Goal: Task Accomplishment & Management: Manage account settings

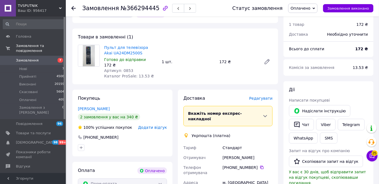
scroll to position [125, 0]
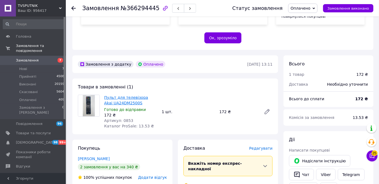
click at [124, 95] on link "Пульт для телевізора Akai UA24DM2500S" at bounding box center [126, 100] width 44 height 10
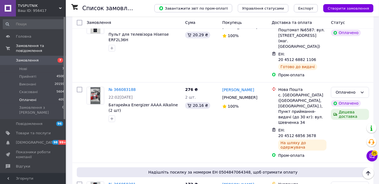
scroll to position [1123, 0]
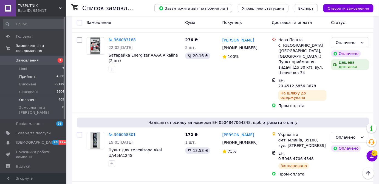
click at [20, 74] on span "Прийняті" at bounding box center [27, 76] width 17 height 5
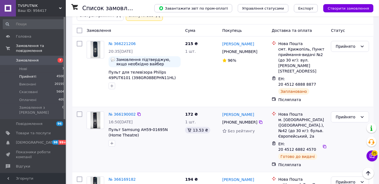
scroll to position [25, 0]
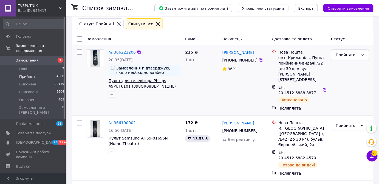
click at [132, 86] on span "Пульт для телевізора Philips 49PUT6101 (398GR08BEPHN11HL)" at bounding box center [142, 84] width 67 height 10
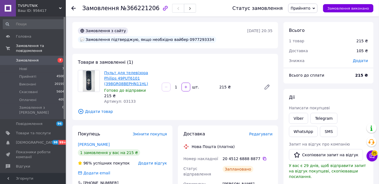
click at [119, 75] on link "Пульт для телевізора Philips 49PUT6101 (398GR08BEPHN11HL)" at bounding box center [126, 78] width 44 height 15
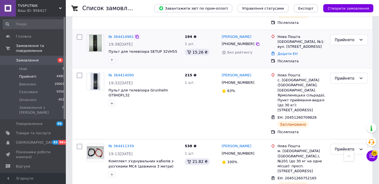
scroll to position [250, 0]
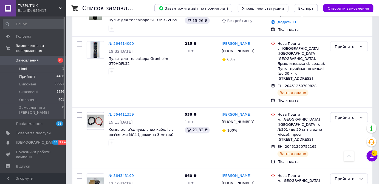
click at [34, 65] on li "Нові 1" at bounding box center [34, 69] width 68 height 8
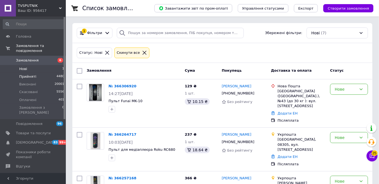
click at [31, 74] on span "Прийняті" at bounding box center [27, 76] width 17 height 5
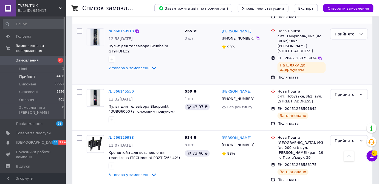
scroll to position [299, 0]
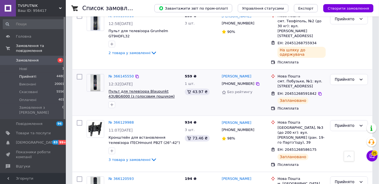
click at [139, 90] on span "Пульт для телевізора Blaupunkt 43UBG6000 (з голосовим пошуком)" at bounding box center [142, 94] width 66 height 9
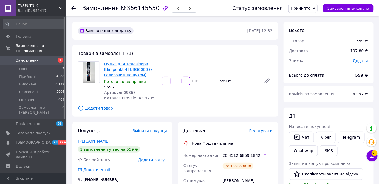
click at [121, 71] on link "Пульт для телевізора Blaupunkt 43UBG6000 (з голосовим пошуком)" at bounding box center [128, 69] width 49 height 15
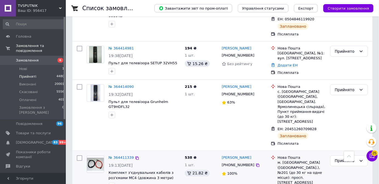
scroll to position [283, 0]
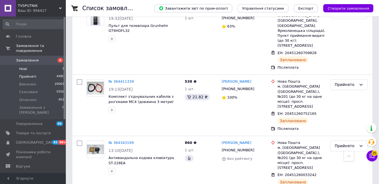
click at [39, 65] on li "Нові 1" at bounding box center [34, 69] width 68 height 8
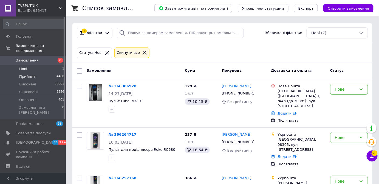
drag, startPoint x: 38, startPoint y: 70, endPoint x: 60, endPoint y: 71, distance: 22.0
click at [38, 73] on li "Прийняті 4480" at bounding box center [34, 77] width 68 height 8
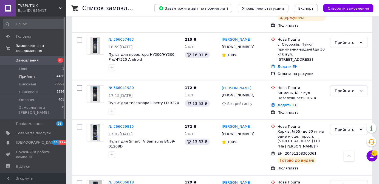
scroll to position [933, 0]
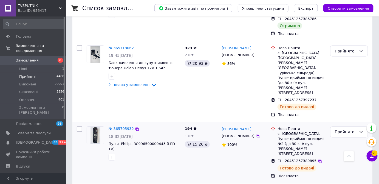
scroll to position [972, 0]
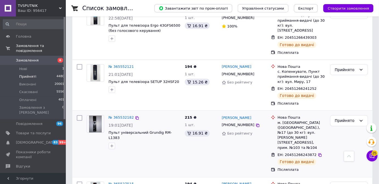
scroll to position [275, 0]
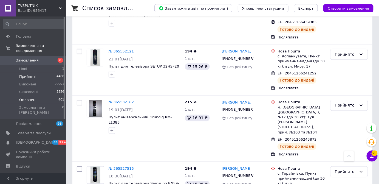
click at [33, 97] on span "Оплачені" at bounding box center [27, 99] width 17 height 5
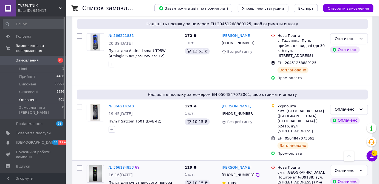
scroll to position [474, 0]
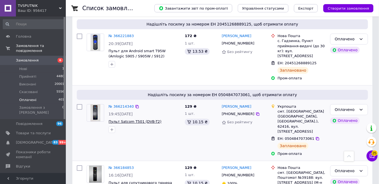
click at [128, 119] on span "Пульт Satcom T501 (DVB-T2)" at bounding box center [135, 121] width 53 height 4
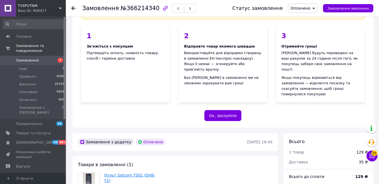
scroll to position [75, 0]
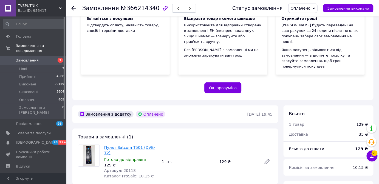
click at [132, 145] on link "Пульт Satcom T501 (DVB-T2)" at bounding box center [129, 150] width 51 height 10
click at [37, 96] on li "Оплачені 409" at bounding box center [34, 100] width 68 height 8
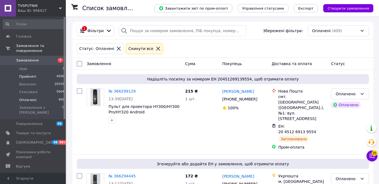
click at [39, 73] on li "Прийняті 4508" at bounding box center [34, 77] width 68 height 8
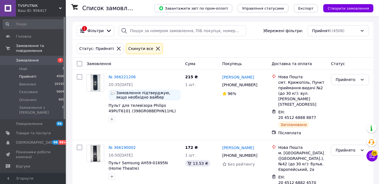
drag, startPoint x: 40, startPoint y: 73, endPoint x: 36, endPoint y: 71, distance: 4.1
click at [37, 73] on li "Прийняті 4508" at bounding box center [34, 77] width 68 height 8
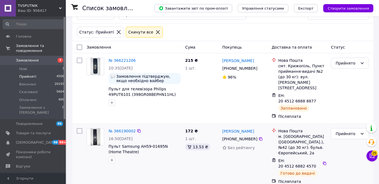
scroll to position [25, 0]
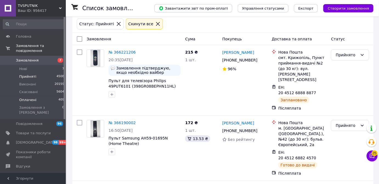
click at [31, 97] on span "Оплачені" at bounding box center [27, 99] width 17 height 5
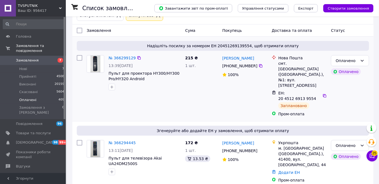
scroll to position [75, 0]
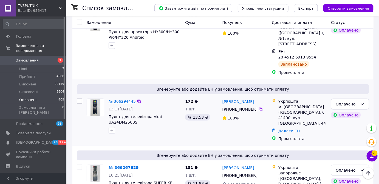
click at [122, 99] on link "№ 366294445" at bounding box center [122, 101] width 27 height 4
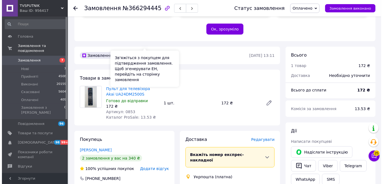
scroll to position [150, 0]
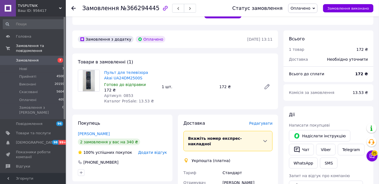
click at [261, 121] on span "Редагувати" at bounding box center [261, 123] width 23 height 4
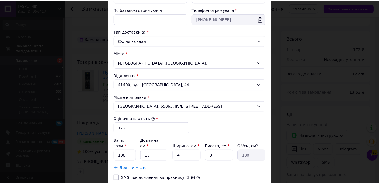
scroll to position [157, 0]
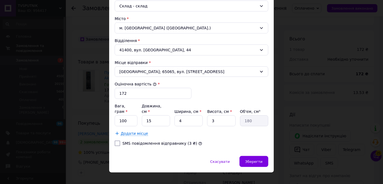
click at [117, 141] on input "SMS повідомлення відправнику (3 ₴)" at bounding box center [117, 143] width 5 height 5
checkbox input "true"
click at [245, 156] on div "Зберегти" at bounding box center [254, 161] width 29 height 11
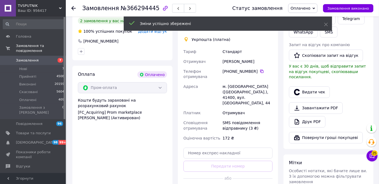
scroll to position [299, 0]
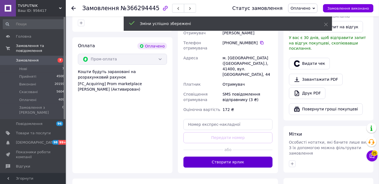
click at [234, 157] on button "Створити ярлик" at bounding box center [228, 162] width 89 height 11
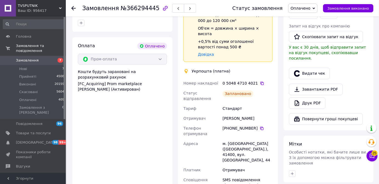
click at [231, 175] on div "SMS повідомлення відправнику (3 ₴)" at bounding box center [248, 182] width 52 height 15
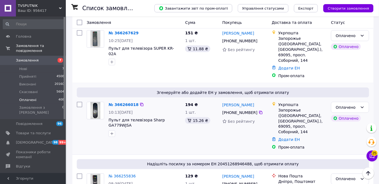
scroll to position [225, 0]
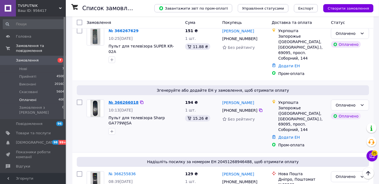
click at [127, 100] on link "№ 366266018" at bounding box center [124, 102] width 30 height 4
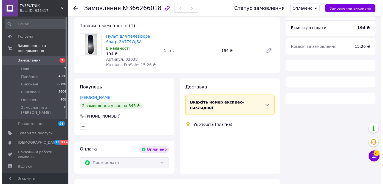
scroll to position [225, 0]
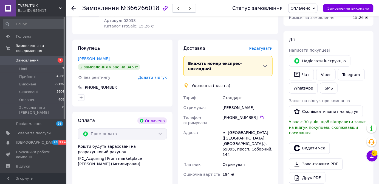
click at [257, 46] on span "Редагувати" at bounding box center [261, 48] width 23 height 4
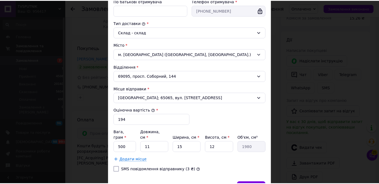
scroll to position [157, 0]
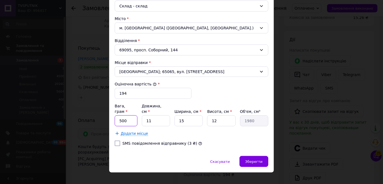
drag, startPoint x: 122, startPoint y: 112, endPoint x: 116, endPoint y: 111, distance: 5.9
click at [116, 115] on input "500" at bounding box center [126, 120] width 23 height 11
type input "150"
drag, startPoint x: 152, startPoint y: 115, endPoint x: 146, endPoint y: 113, distance: 6.9
click at [146, 115] on input "11" at bounding box center [156, 120] width 28 height 11
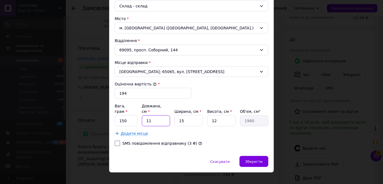
type input "1"
type input "180"
type input "16"
type input "2880"
type input "16"
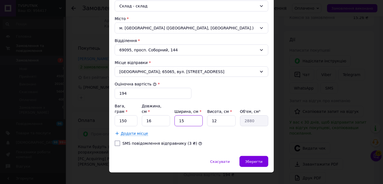
drag, startPoint x: 185, startPoint y: 113, endPoint x: 179, endPoint y: 113, distance: 5.2
click at [179, 115] on input "15" at bounding box center [189, 120] width 28 height 11
type input "5"
type input "960"
type input "5"
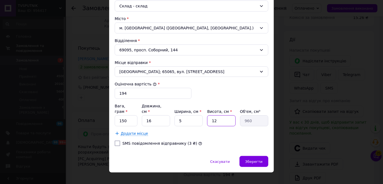
drag, startPoint x: 219, startPoint y: 115, endPoint x: 206, endPoint y: 114, distance: 12.9
click at [206, 114] on div "Вага, грам * 150 Довжина, см * 16 Ширина, см * 5 Висота, см * 12 Об'єм, см³ 960" at bounding box center [192, 114] width 154 height 23
type input "5"
type input "400"
type input "5"
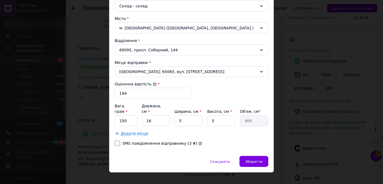
click at [118, 141] on input "SMS повідомлення відправнику (3 ₴)" at bounding box center [117, 143] width 5 height 5
checkbox input "true"
drag, startPoint x: 258, startPoint y: 153, endPoint x: 255, endPoint y: 152, distance: 3.1
click at [258, 160] on span "Зберегти" at bounding box center [253, 162] width 17 height 4
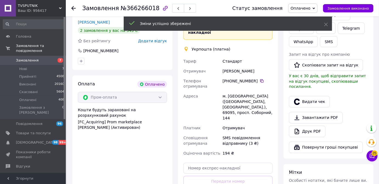
scroll to position [299, 0]
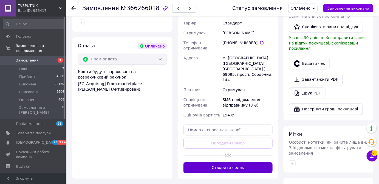
click at [231, 162] on button "Створити ярлик" at bounding box center [228, 167] width 89 height 11
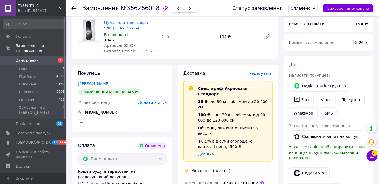
scroll to position [150, 0]
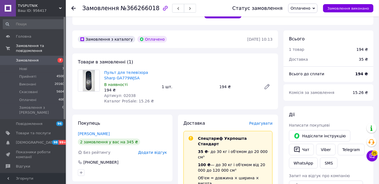
click at [230, 149] on div "35 ₴ - до 30 кг і об'ємом до 20 000 см³" at bounding box center [233, 154] width 70 height 11
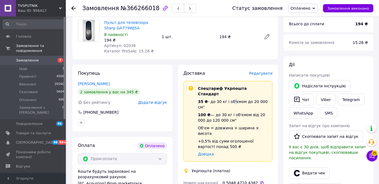
scroll to position [75, 0]
